Goal: Information Seeking & Learning: Check status

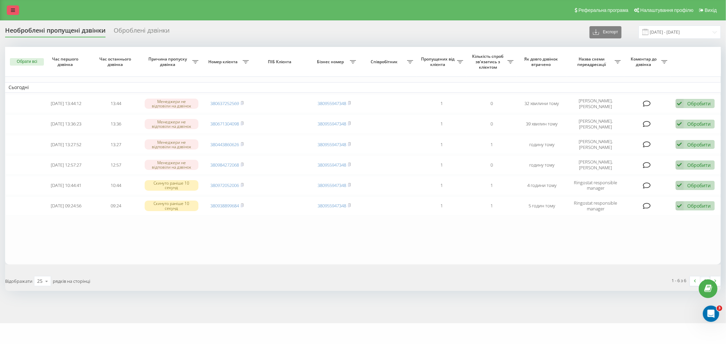
click at [18, 10] on link at bounding box center [13, 10] width 12 height 10
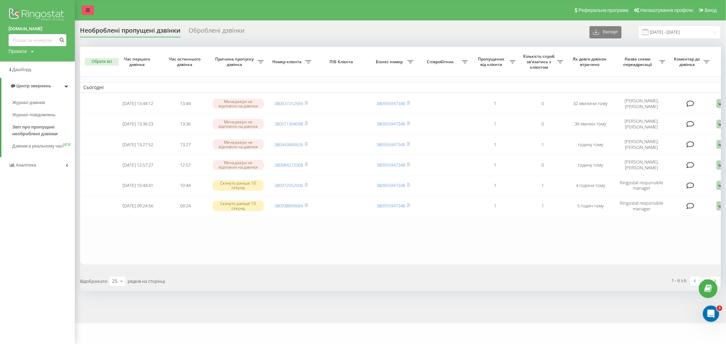
click at [18, 10] on img at bounding box center [38, 15] width 58 height 17
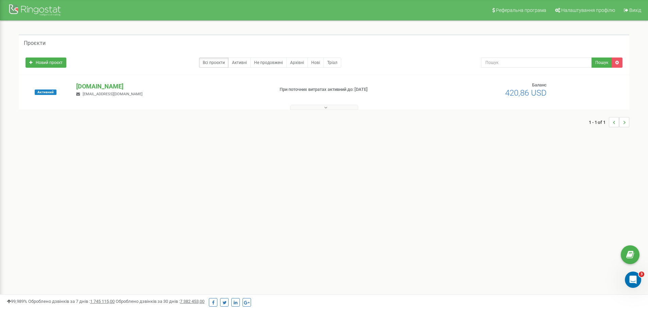
click at [311, 107] on button at bounding box center [324, 107] width 68 height 5
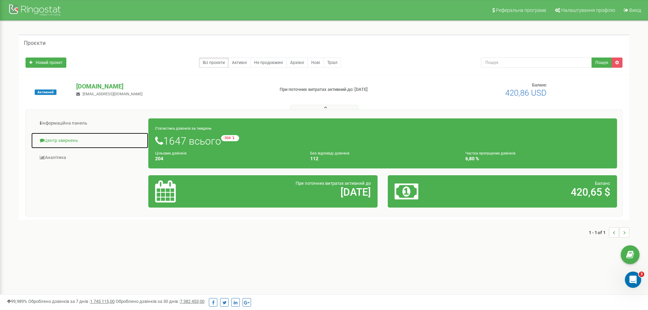
click at [60, 143] on link "Центр звернень" at bounding box center [90, 140] width 118 height 17
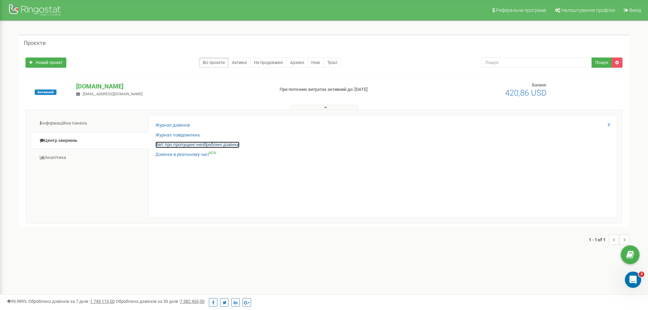
click at [187, 145] on link "Звіт про пропущені необроблені дзвінки" at bounding box center [198, 145] width 84 height 6
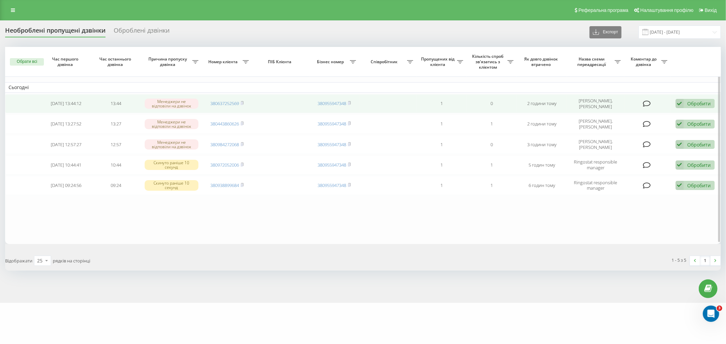
click at [240, 101] on span "380637252569" at bounding box center [226, 103] width 33 height 6
click at [240, 103] on span "380637252569" at bounding box center [226, 103] width 33 height 6
click at [242, 103] on rect at bounding box center [242, 103] width 2 height 3
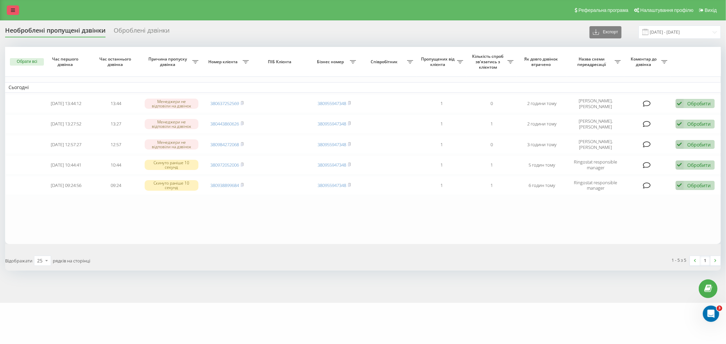
click at [8, 8] on link at bounding box center [13, 10] width 12 height 10
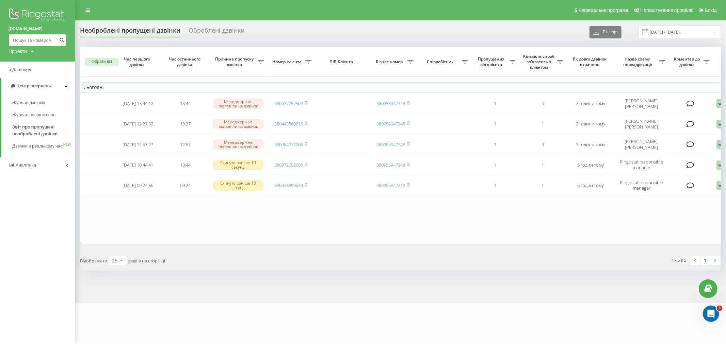
click at [56, 42] on input at bounding box center [38, 40] width 58 height 12
paste input "380972052006"
type input "380972052006"
click at [62, 38] on icon "submit" at bounding box center [62, 39] width 6 height 4
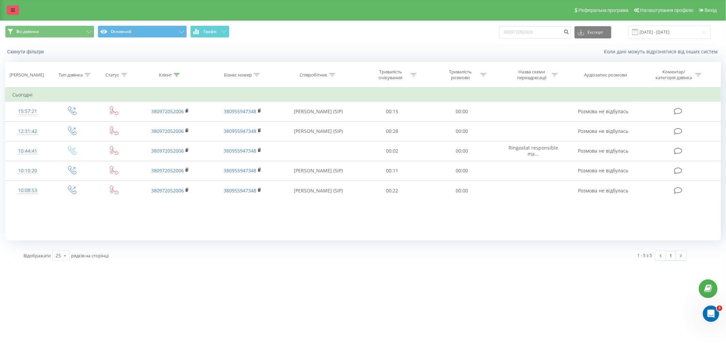
click at [16, 7] on link at bounding box center [13, 10] width 12 height 10
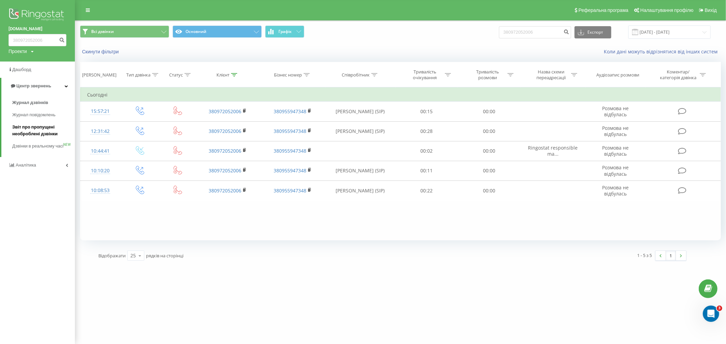
click at [46, 130] on span "Звіт про пропущені необроблені дзвінки" at bounding box center [41, 131] width 59 height 14
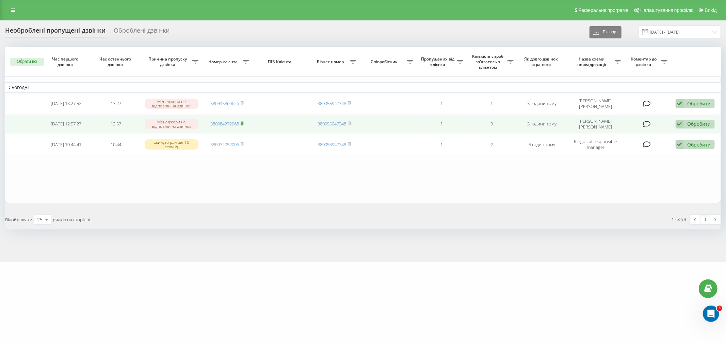
click at [244, 124] on icon at bounding box center [242, 123] width 3 height 4
click at [242, 123] on rect at bounding box center [242, 124] width 2 height 3
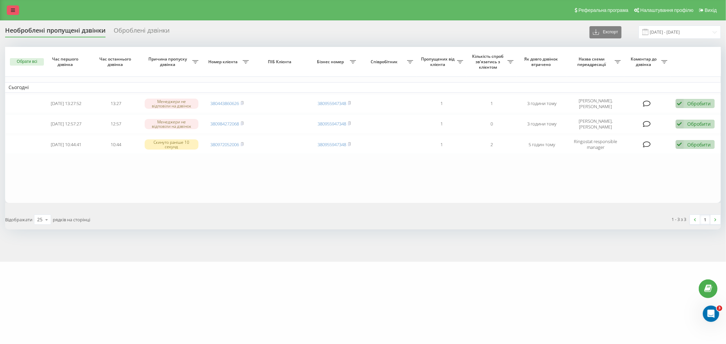
click at [16, 10] on link at bounding box center [13, 10] width 12 height 10
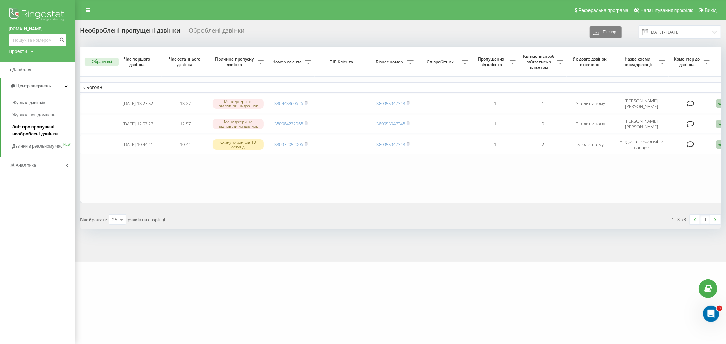
click at [52, 134] on span "Звіт про пропущені необроблені дзвінки" at bounding box center [41, 131] width 59 height 14
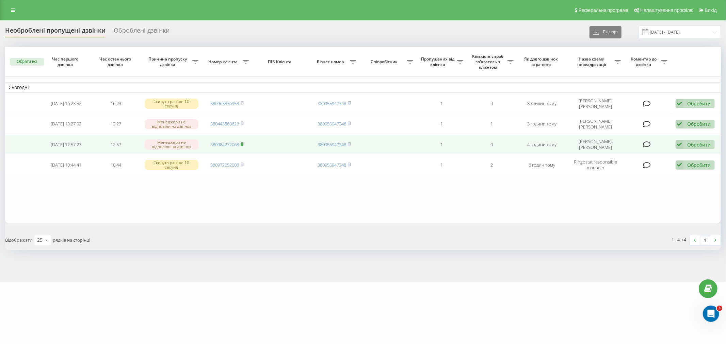
click at [242, 144] on rect at bounding box center [242, 144] width 2 height 3
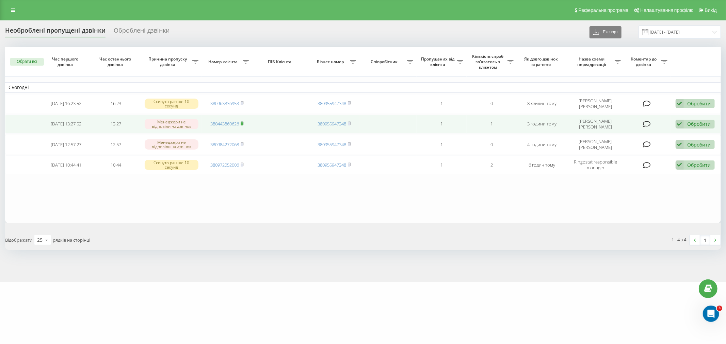
click at [244, 123] on icon at bounding box center [242, 123] width 3 height 4
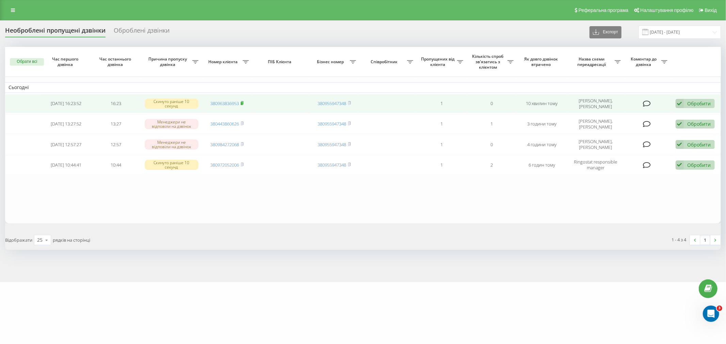
click at [242, 103] on rect at bounding box center [242, 103] width 2 height 3
click at [243, 102] on rect at bounding box center [242, 103] width 2 height 3
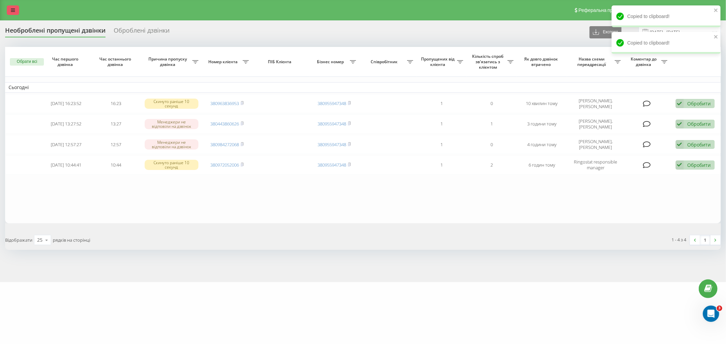
click at [16, 8] on link at bounding box center [13, 10] width 12 height 10
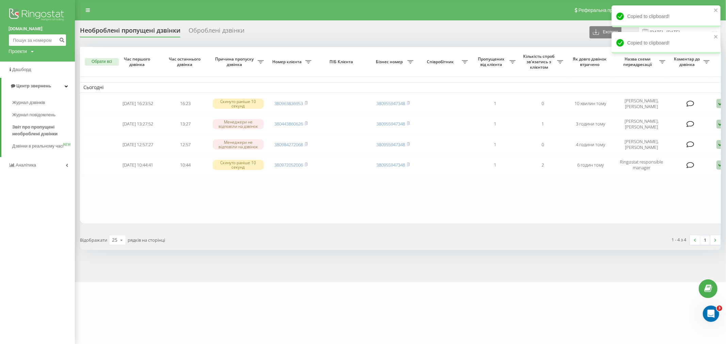
click at [45, 41] on input at bounding box center [38, 40] width 58 height 12
paste input "380963836953"
type input "380963836953"
click at [64, 39] on icon "submit" at bounding box center [62, 39] width 6 height 4
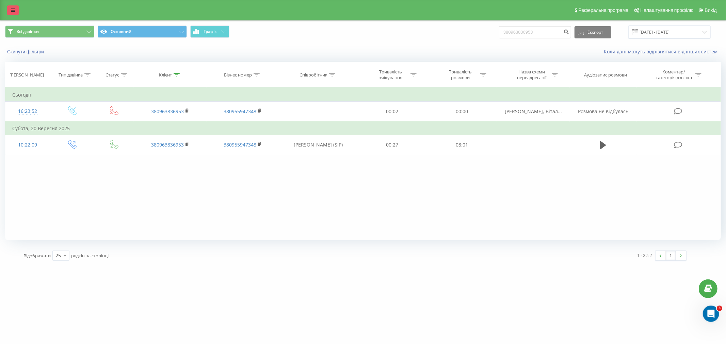
click at [14, 11] on icon at bounding box center [13, 10] width 4 height 5
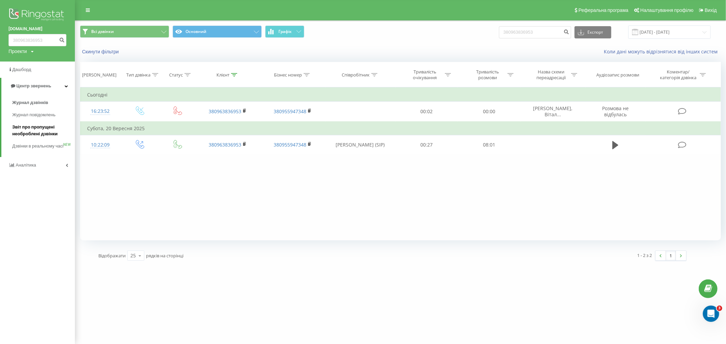
click at [32, 130] on span "Звіт про пропущені необроблені дзвінки" at bounding box center [41, 131] width 59 height 14
